Goal: Information Seeking & Learning: Learn about a topic

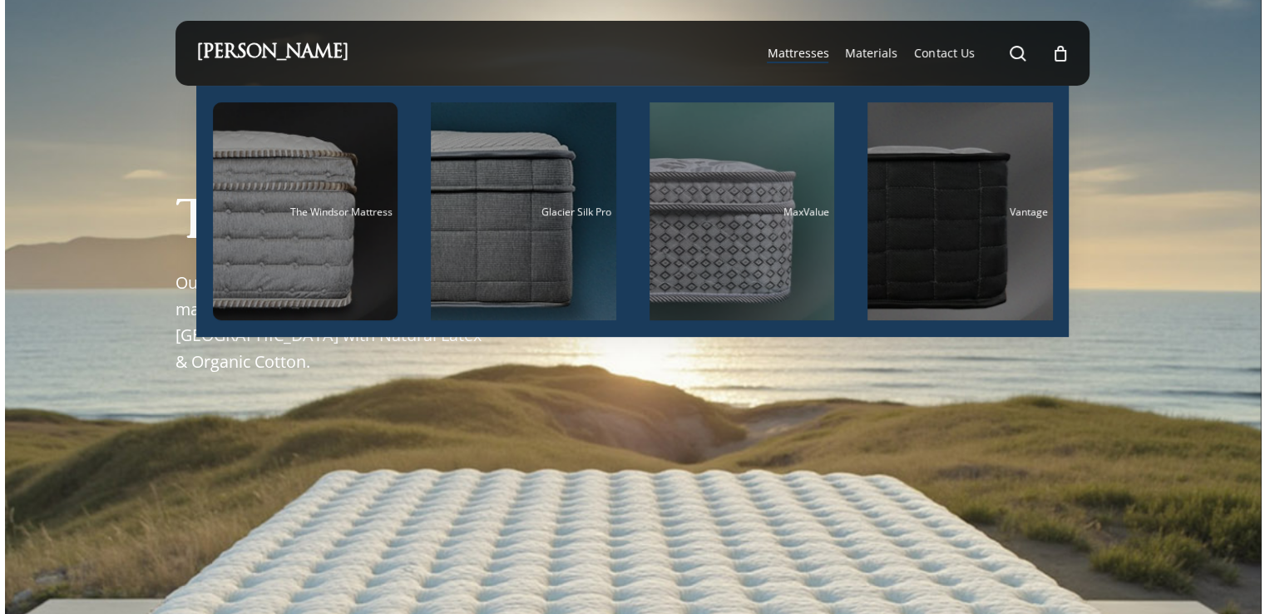
click at [808, 57] on span "Mattresses" at bounding box center [798, 53] width 62 height 16
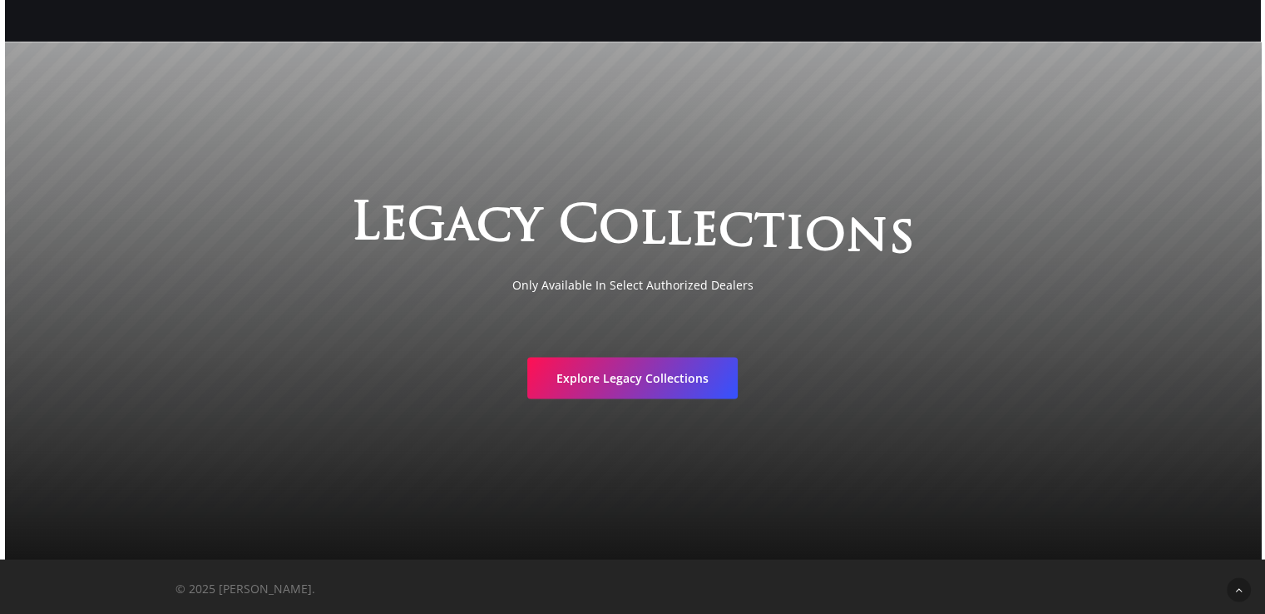
scroll to position [2907, 0]
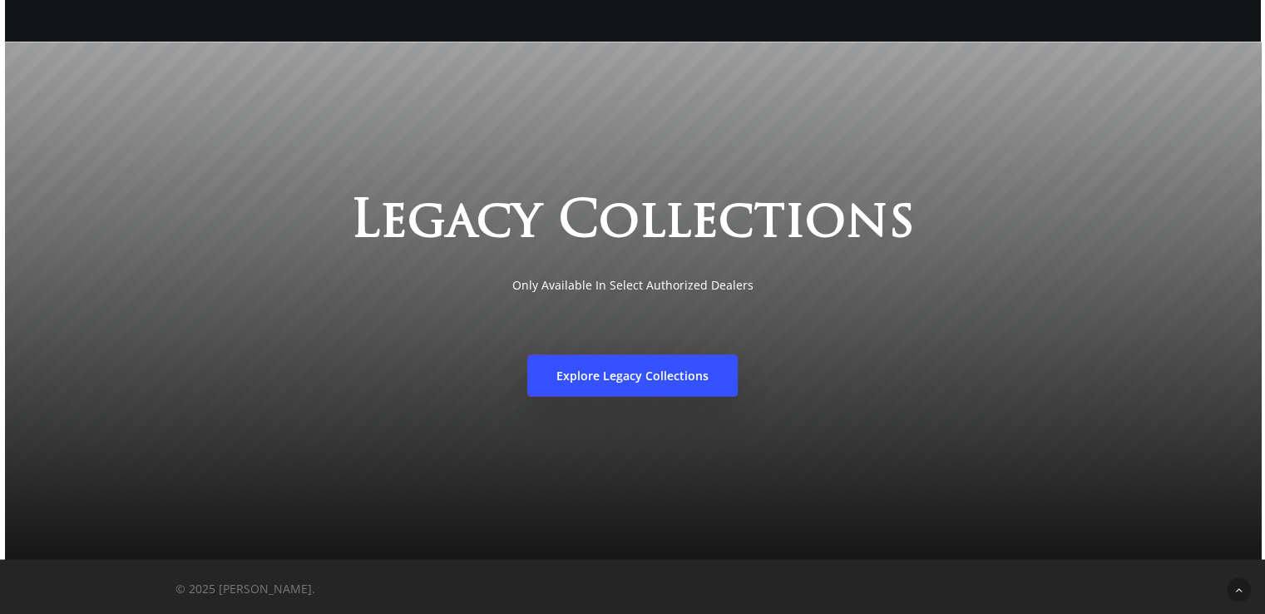
click at [625, 370] on span "Explore Legacy Collections" at bounding box center [632, 375] width 152 height 17
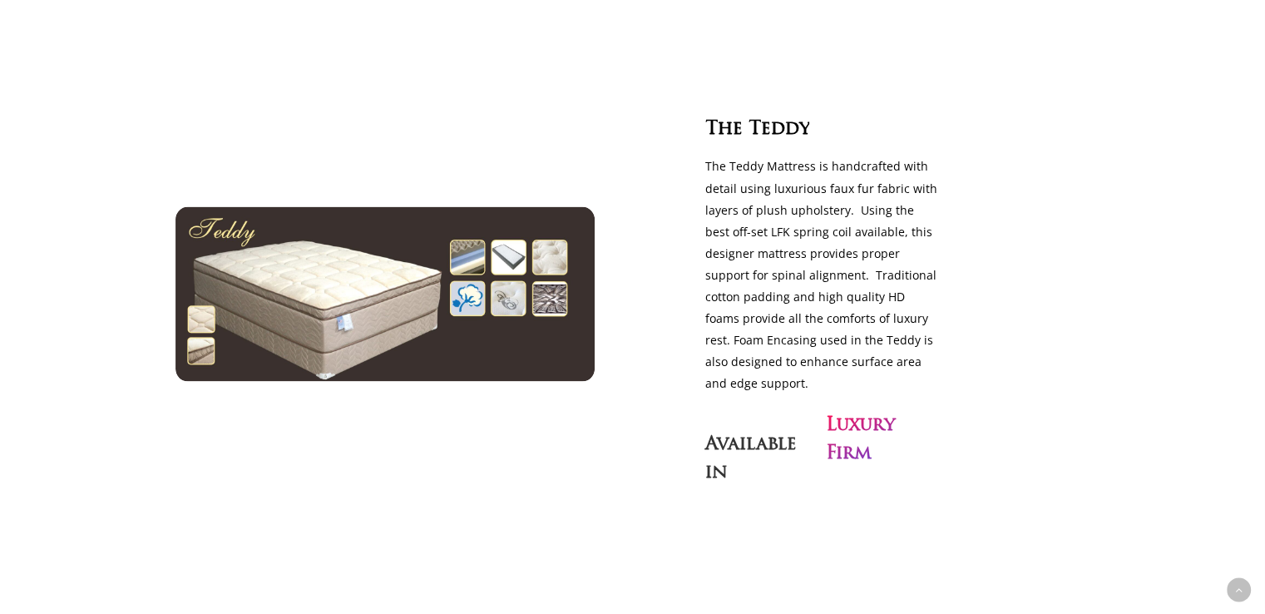
scroll to position [2994, 0]
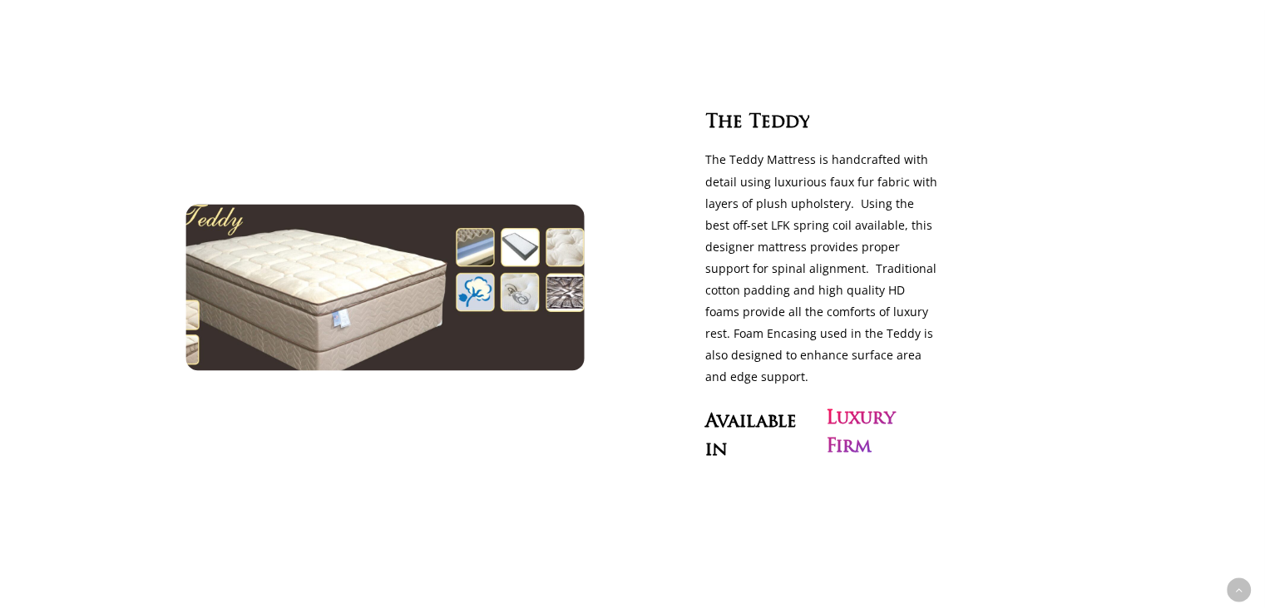
click at [384, 279] on img at bounding box center [385, 286] width 458 height 190
click at [526, 235] on img at bounding box center [385, 286] width 458 height 190
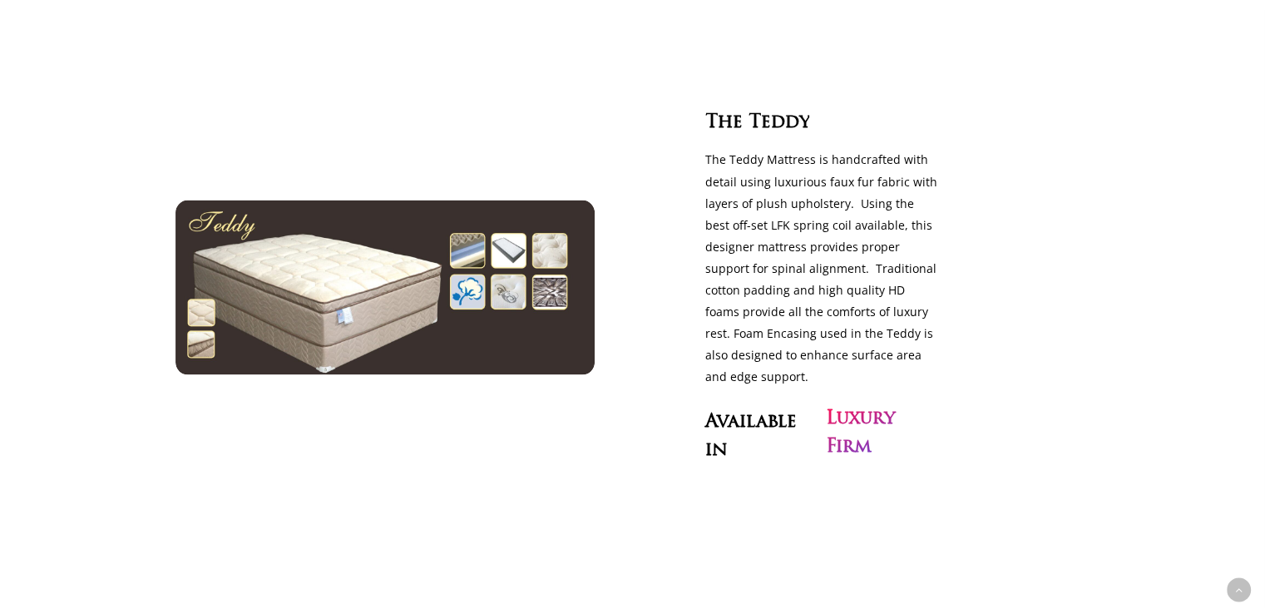
click at [587, 225] on div at bounding box center [384, 287] width 419 height 175
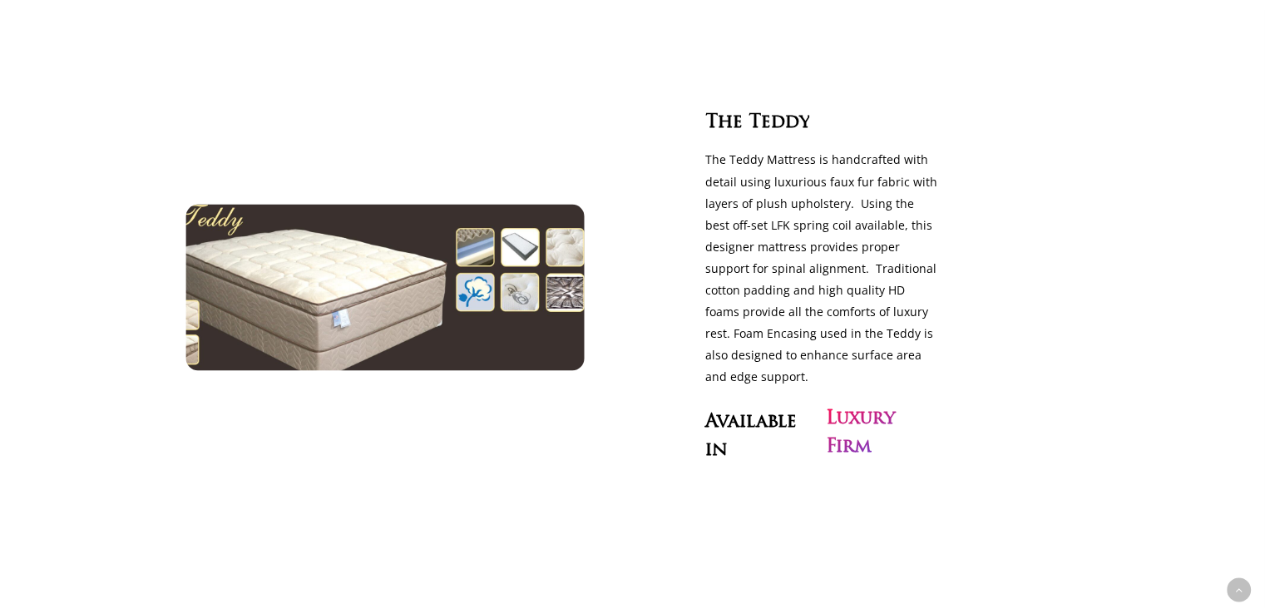
click at [214, 319] on img at bounding box center [385, 286] width 458 height 190
click at [363, 268] on img at bounding box center [385, 286] width 458 height 190
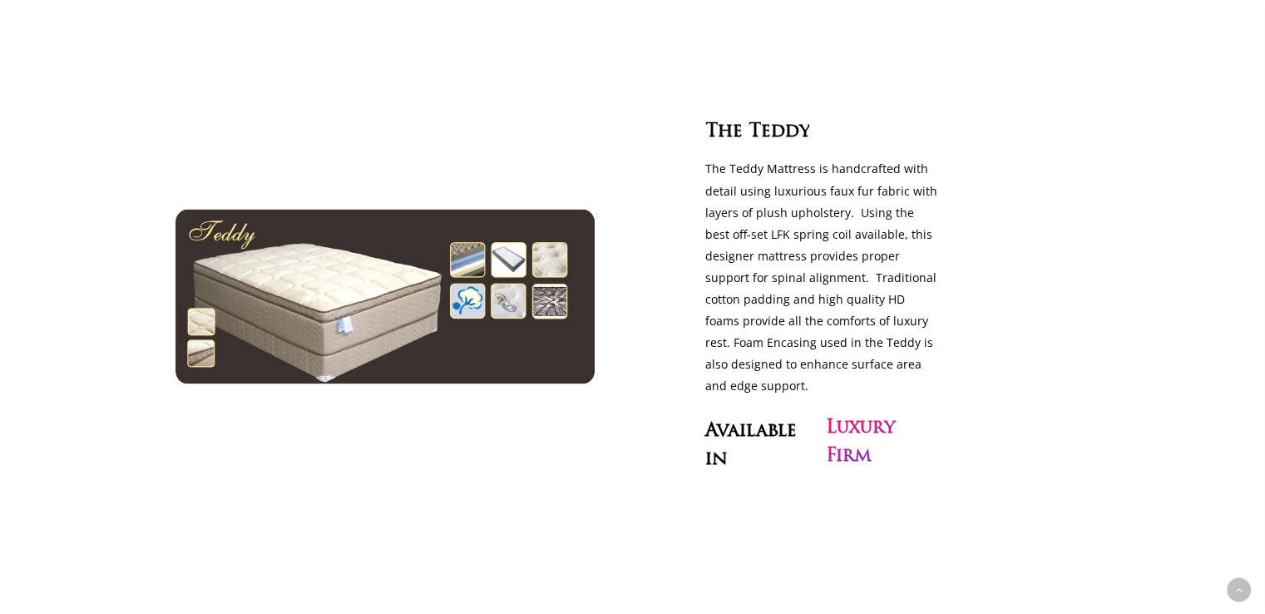
scroll to position [3160, 0]
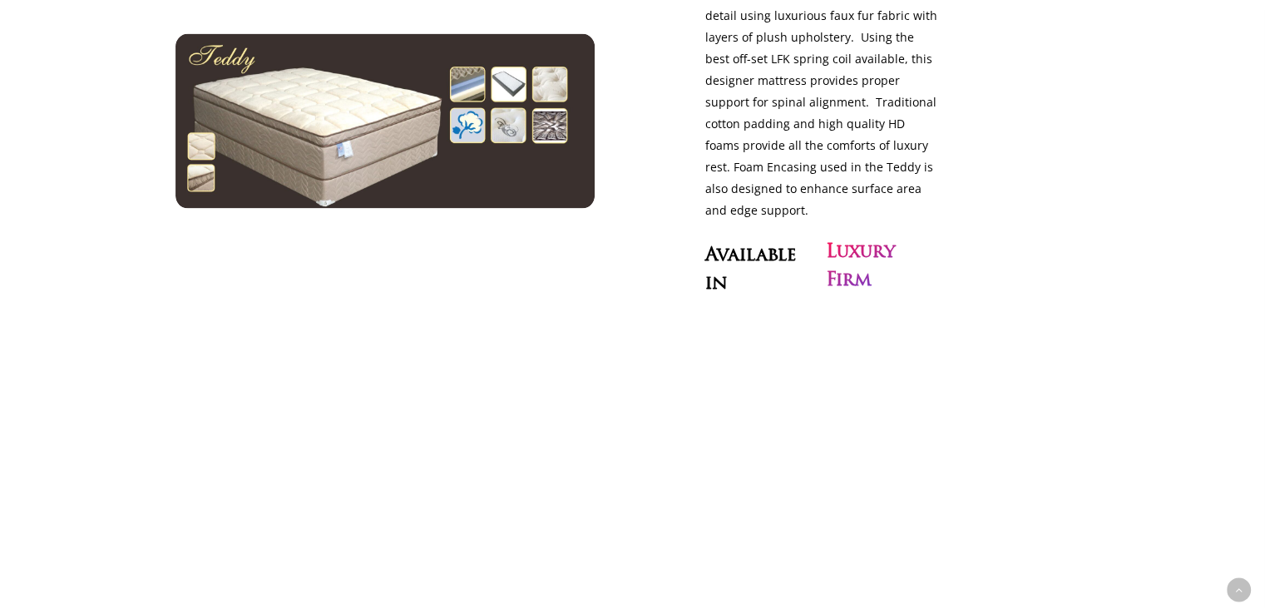
click at [859, 241] on h3 "Luxury Firm" at bounding box center [884, 266] width 116 height 57
click at [740, 245] on span "Available" at bounding box center [749, 256] width 91 height 22
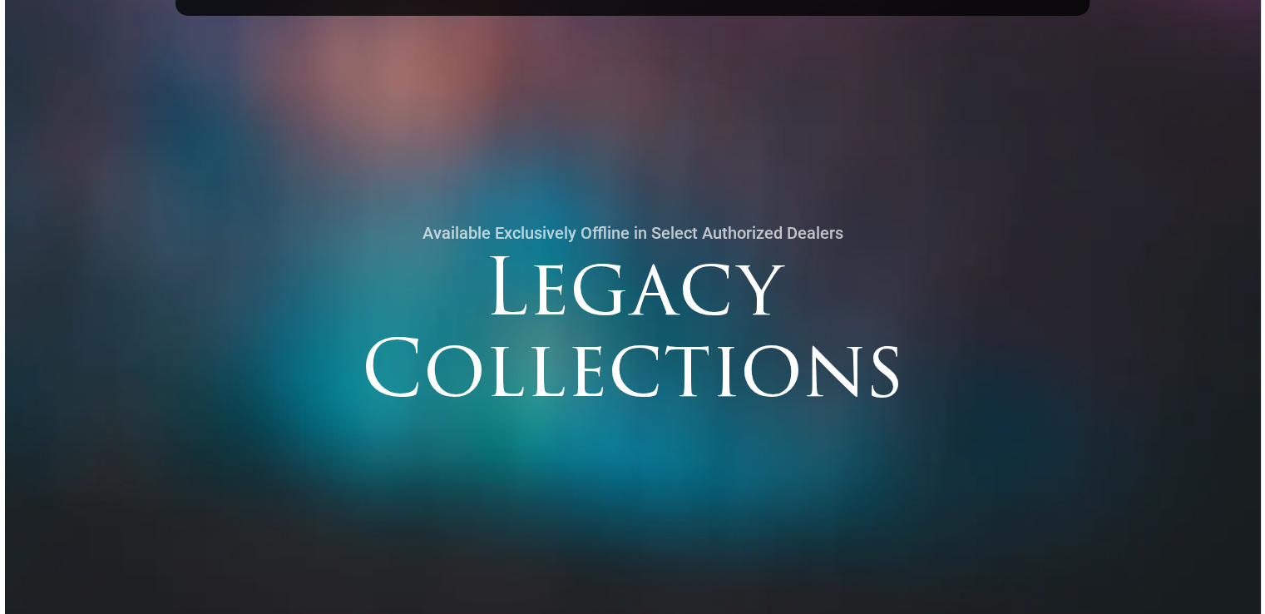
scroll to position [0, 0]
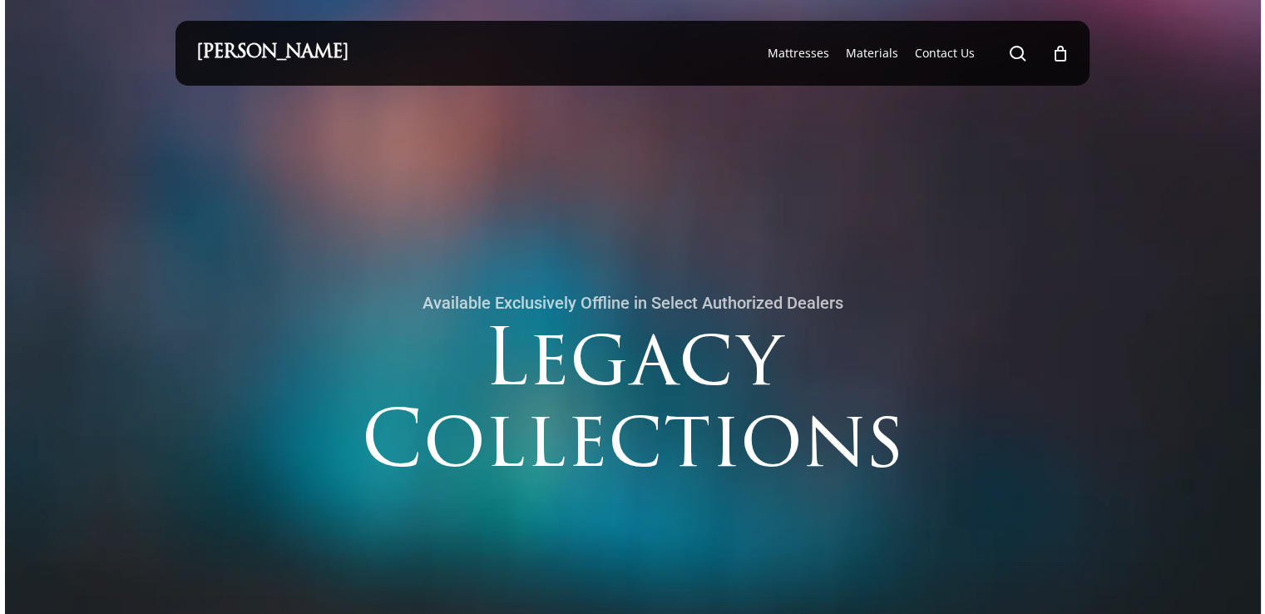
click at [259, 51] on link "[PERSON_NAME]" at bounding box center [272, 53] width 152 height 18
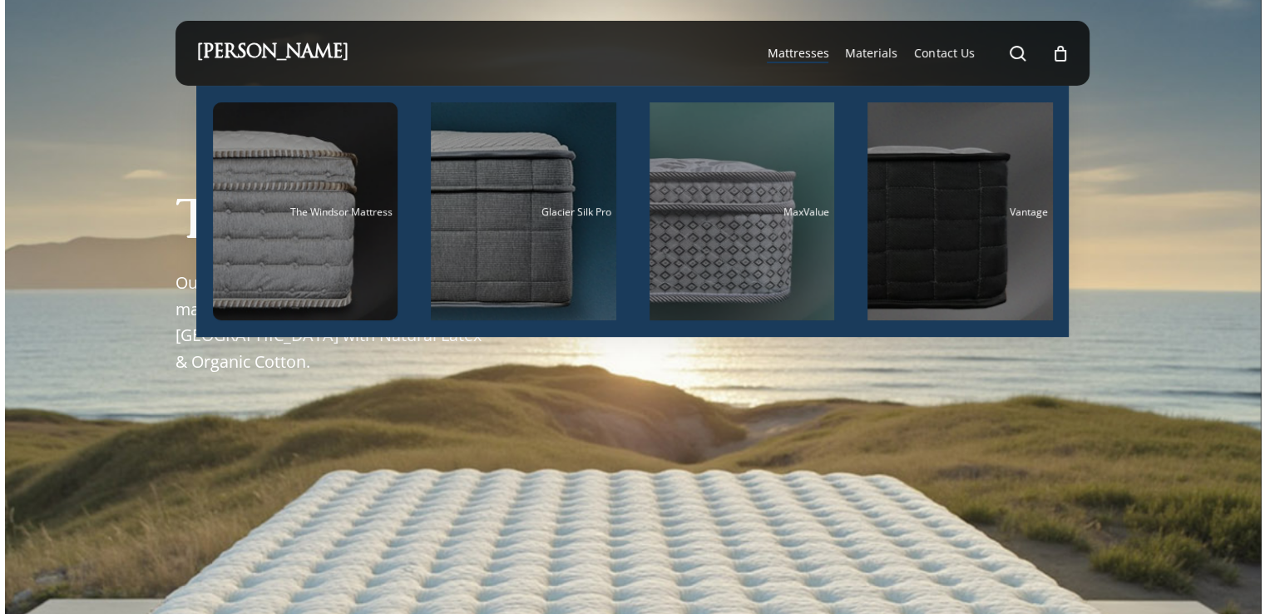
click at [788, 53] on span "Mattresses" at bounding box center [798, 53] width 62 height 16
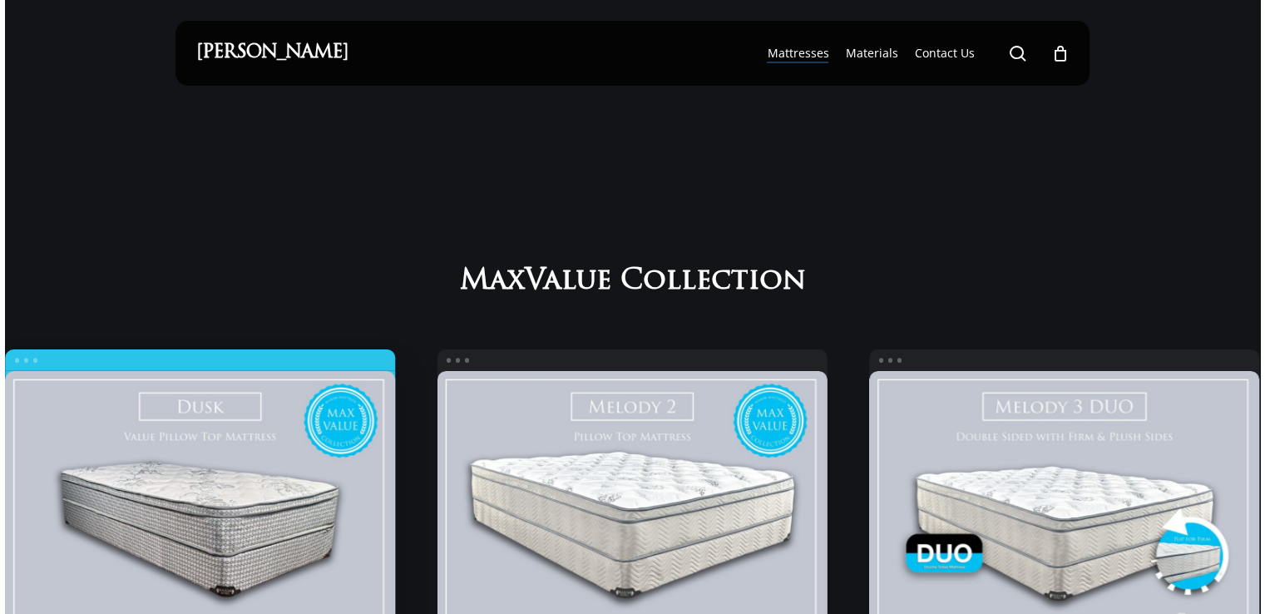
click at [247, 484] on link "Dusk" at bounding box center [200, 522] width 391 height 303
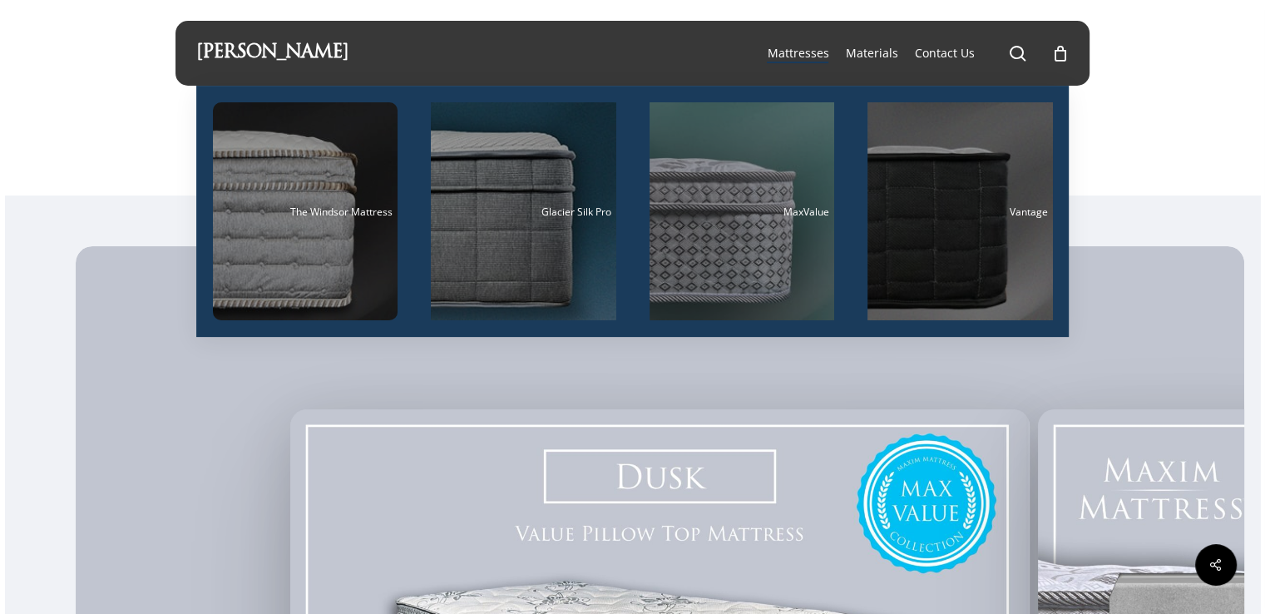
click at [810, 57] on span "Mattresses" at bounding box center [798, 53] width 62 height 16
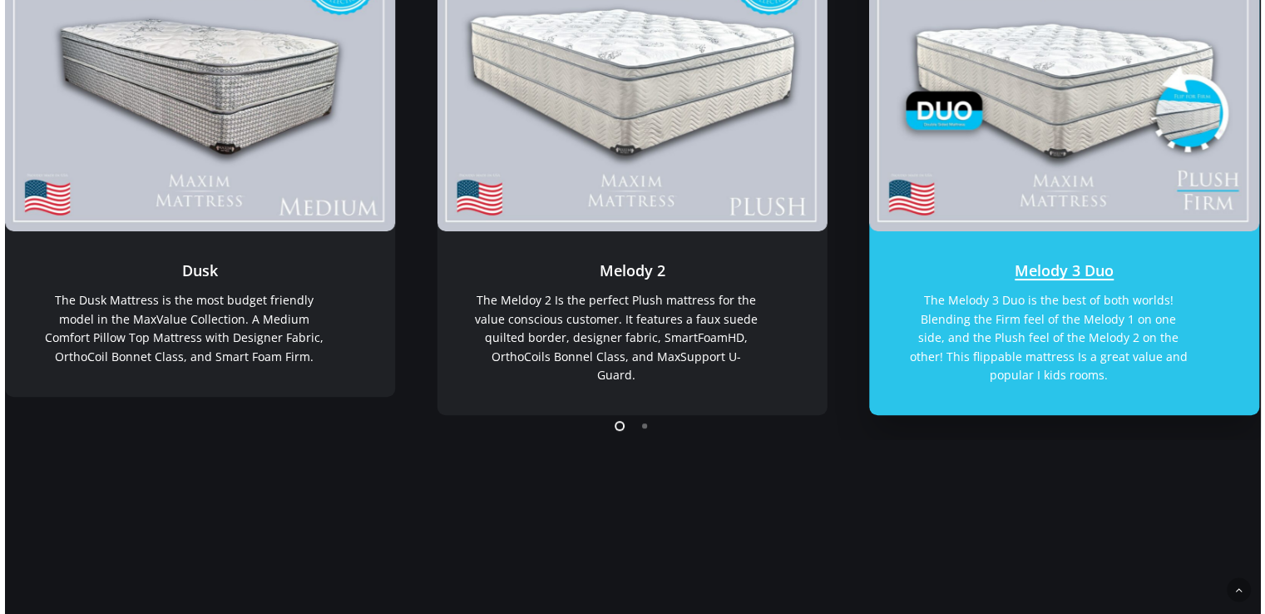
scroll to position [333, 0]
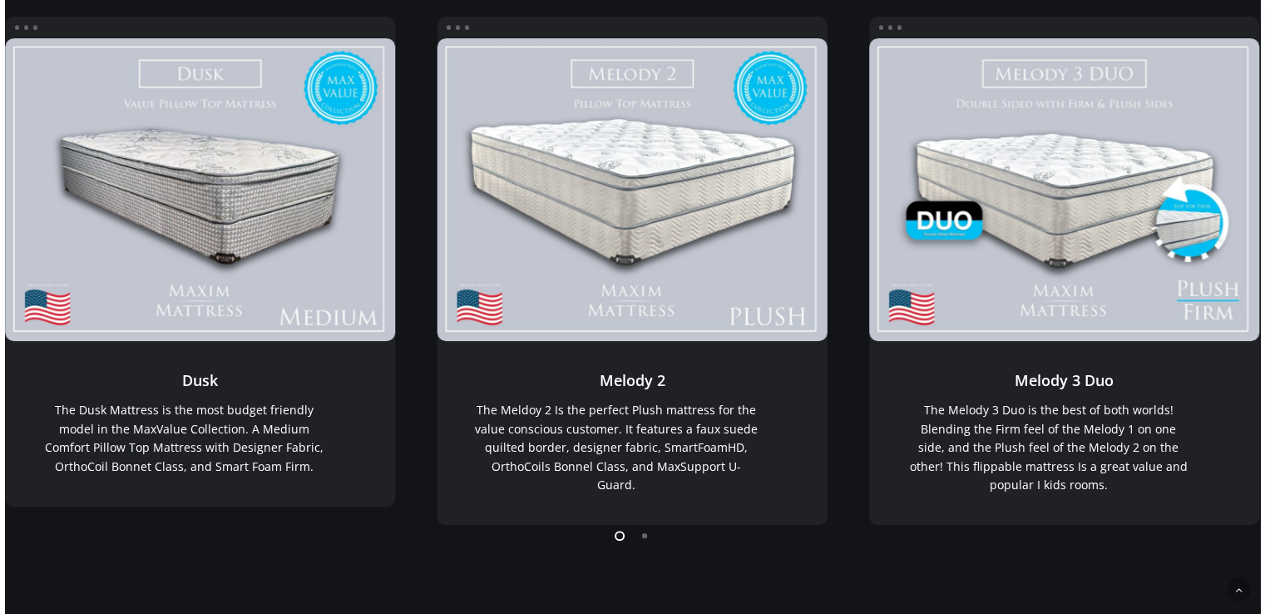
click at [641, 539] on li "Page dot 2" at bounding box center [645, 534] width 25 height 25
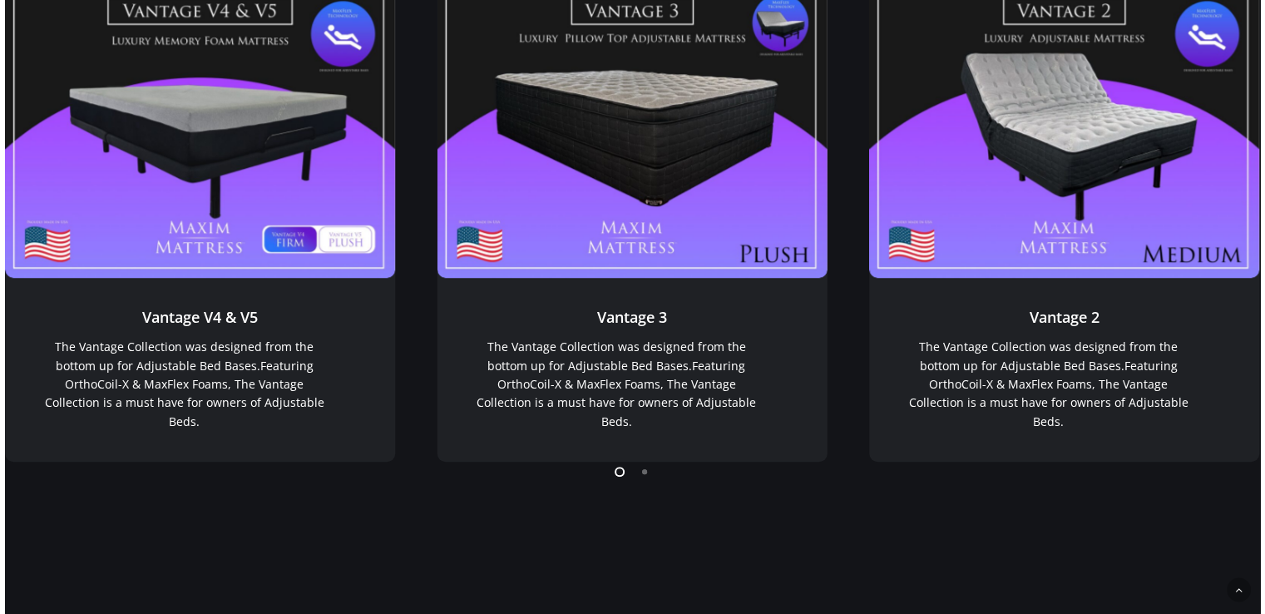
scroll to position [1414, 0]
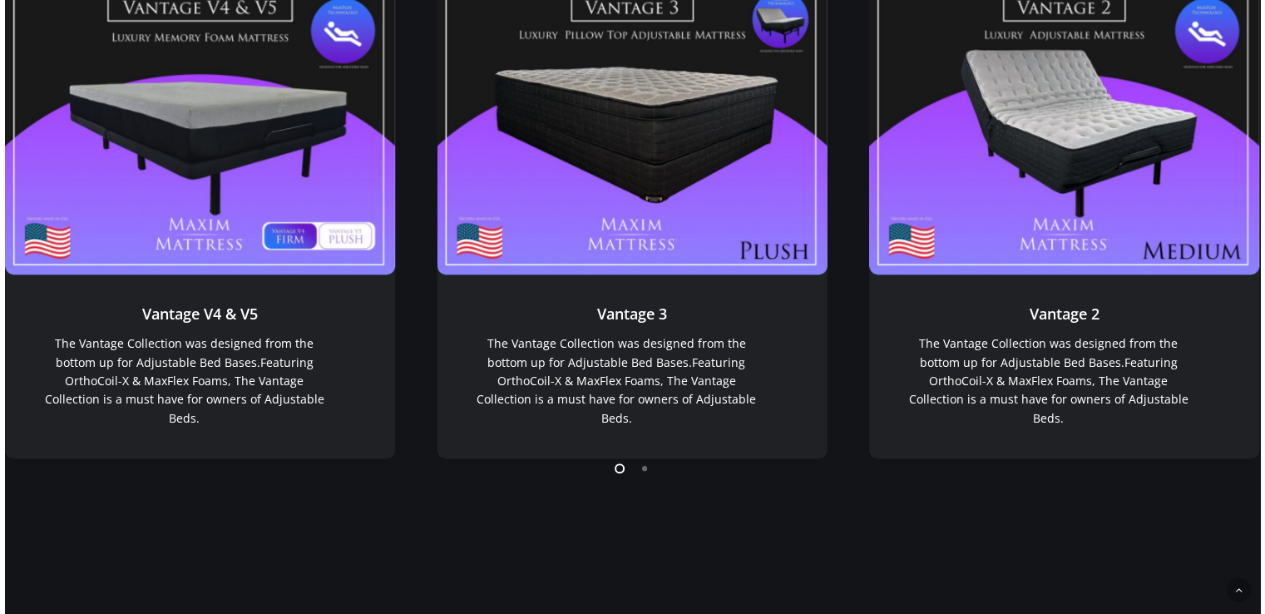
click at [642, 479] on li "Page dot 2" at bounding box center [645, 467] width 25 height 25
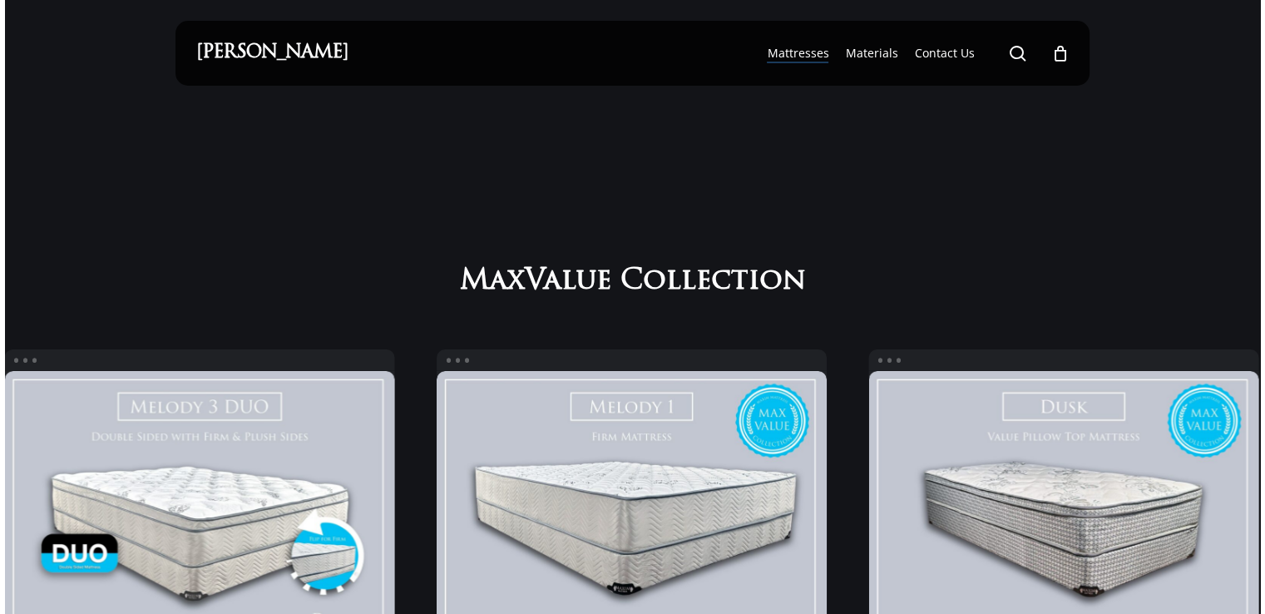
scroll to position [0, 0]
click at [882, 55] on span "Materials" at bounding box center [871, 53] width 52 height 16
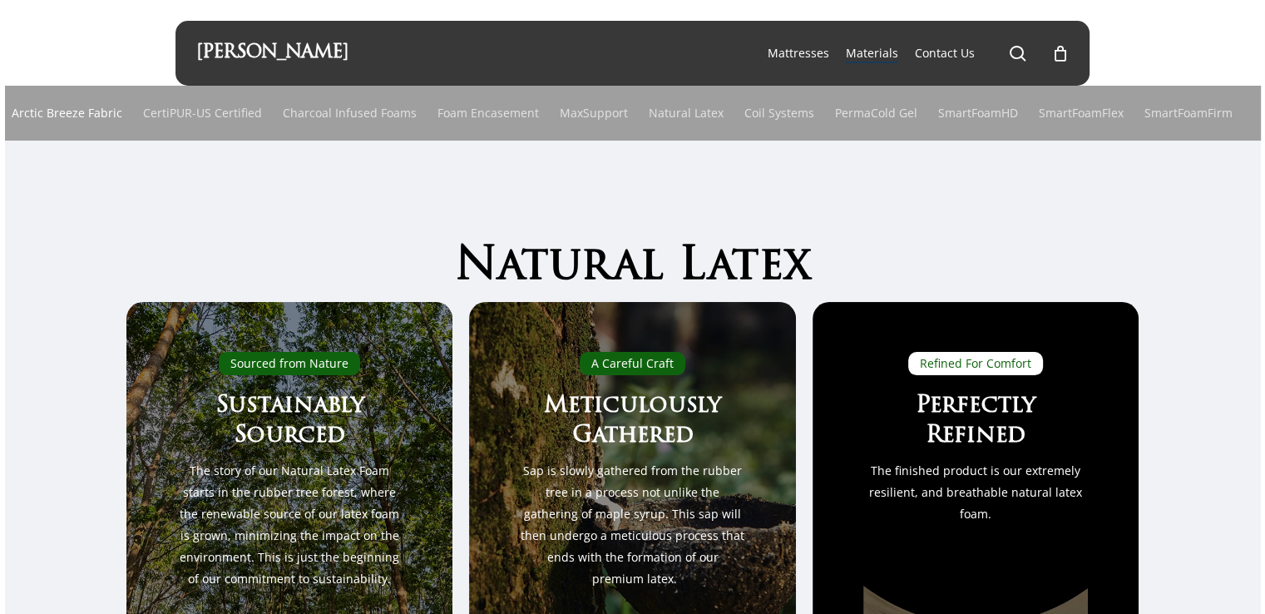
click at [72, 113] on link "Arctic Breeze Fabric" at bounding box center [67, 113] width 111 height 55
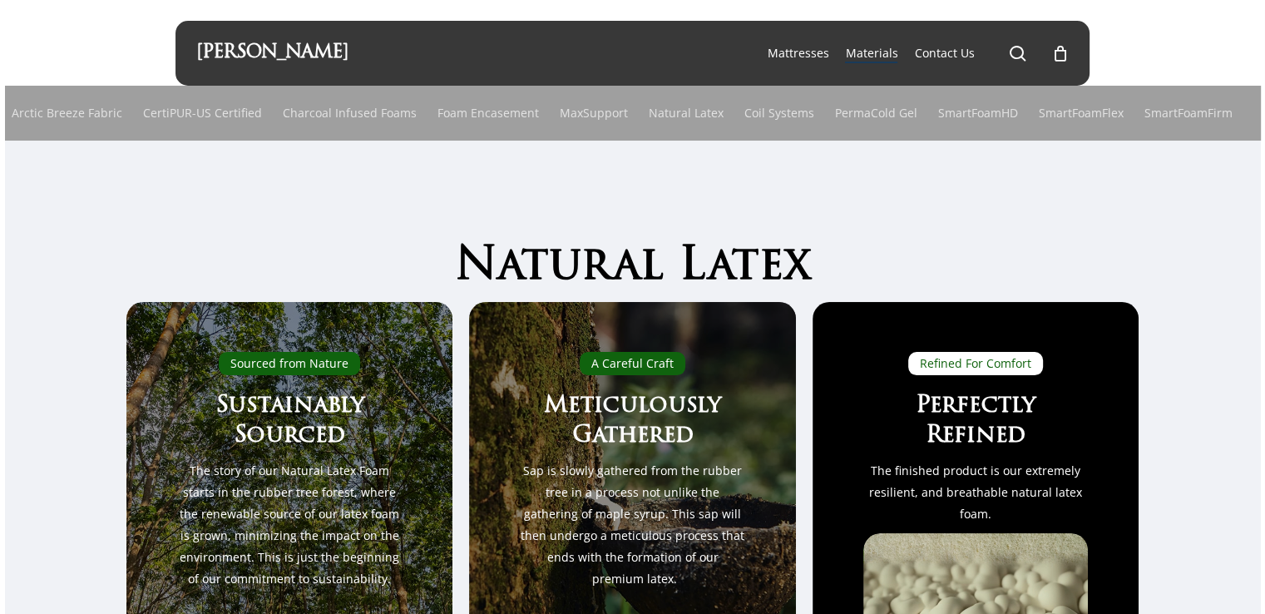
click at [1021, 53] on span "Main Menu" at bounding box center [1017, 53] width 17 height 17
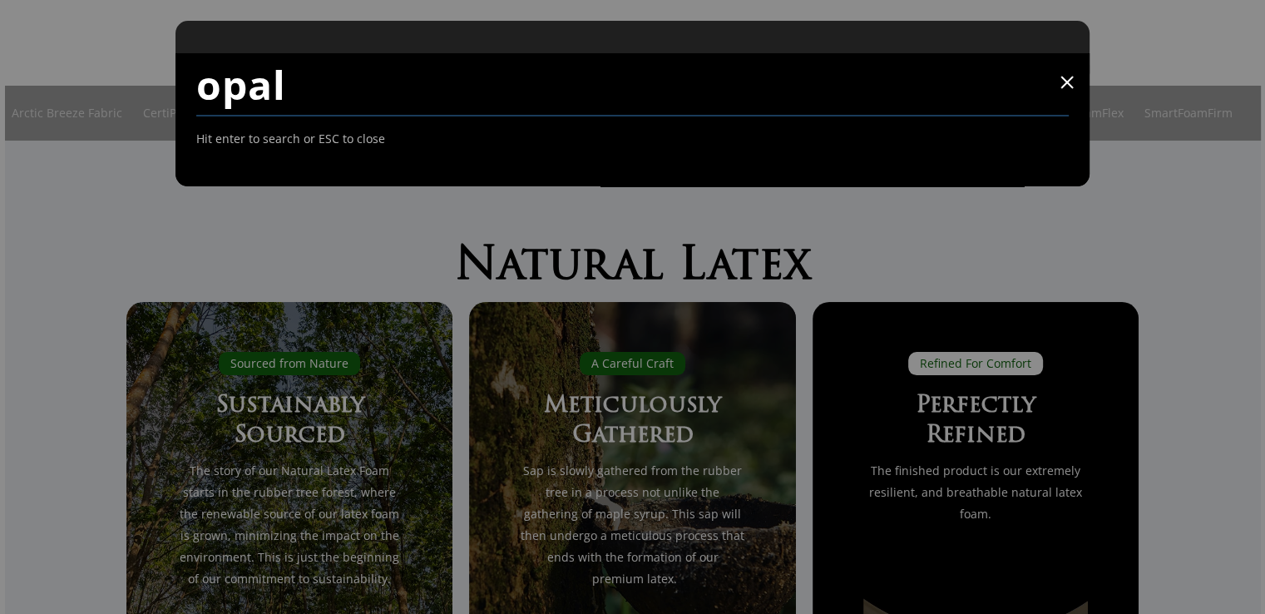
type input "opal"
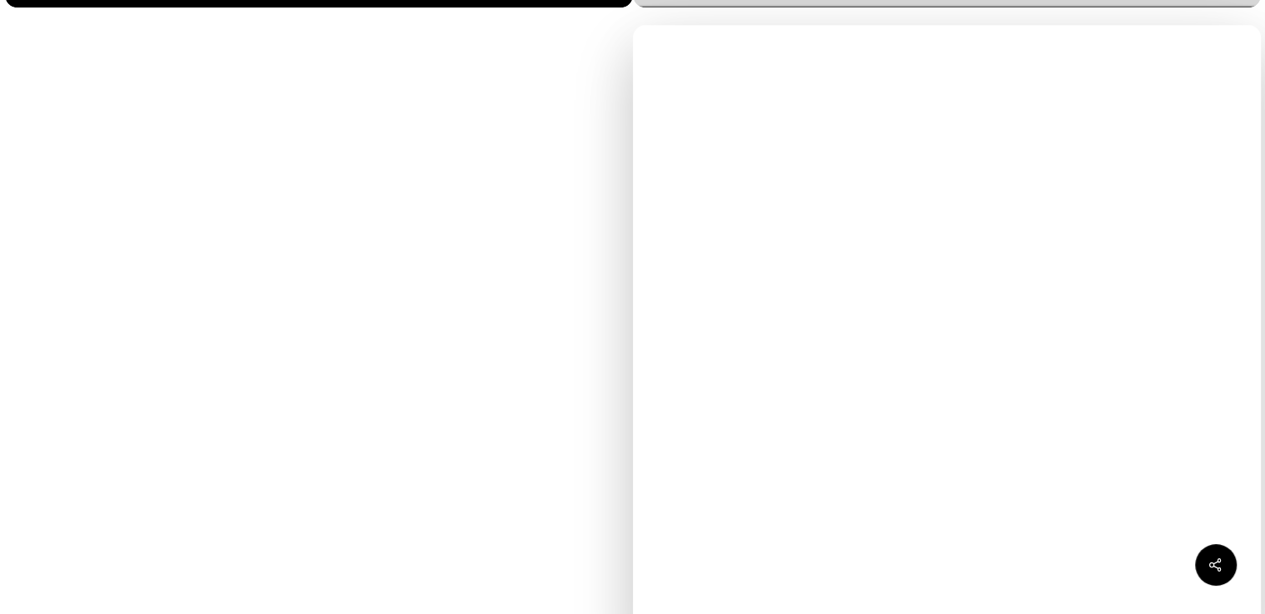
scroll to position [2412, 0]
